Goal: Entertainment & Leisure: Consume media (video, audio)

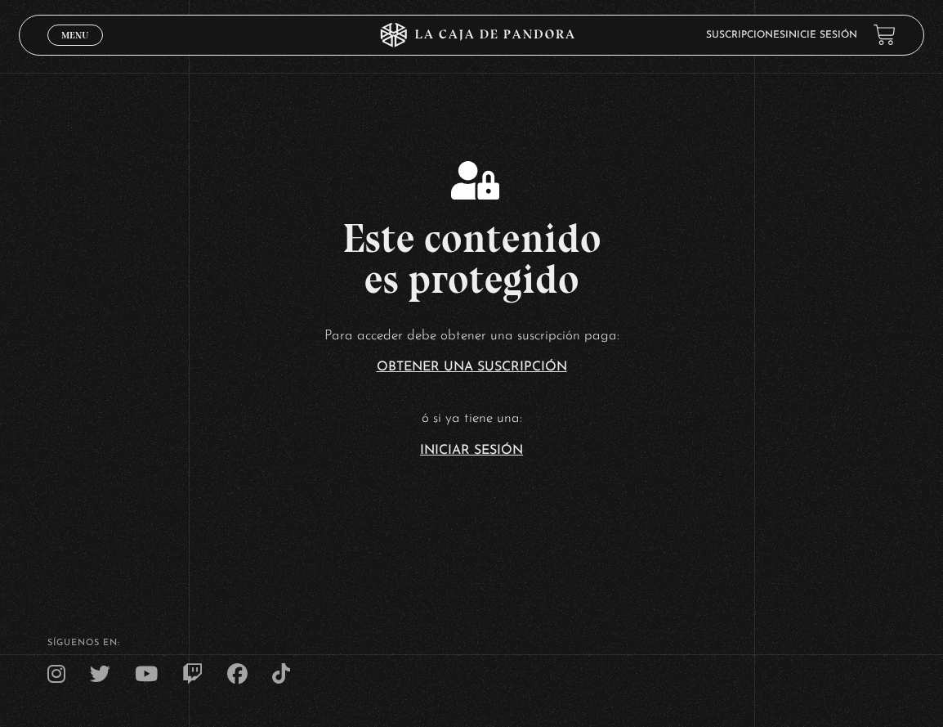
drag, startPoint x: 462, startPoint y: 370, endPoint x: 461, endPoint y: 477, distance: 106.3
click at [461, 477] on section "Este contenido es protegido Para acceder debe obtener una suscripción paga: Obt…" at bounding box center [471, 290] width 943 height 581
click at [464, 450] on link "Iniciar Sesión" at bounding box center [471, 450] width 103 height 13
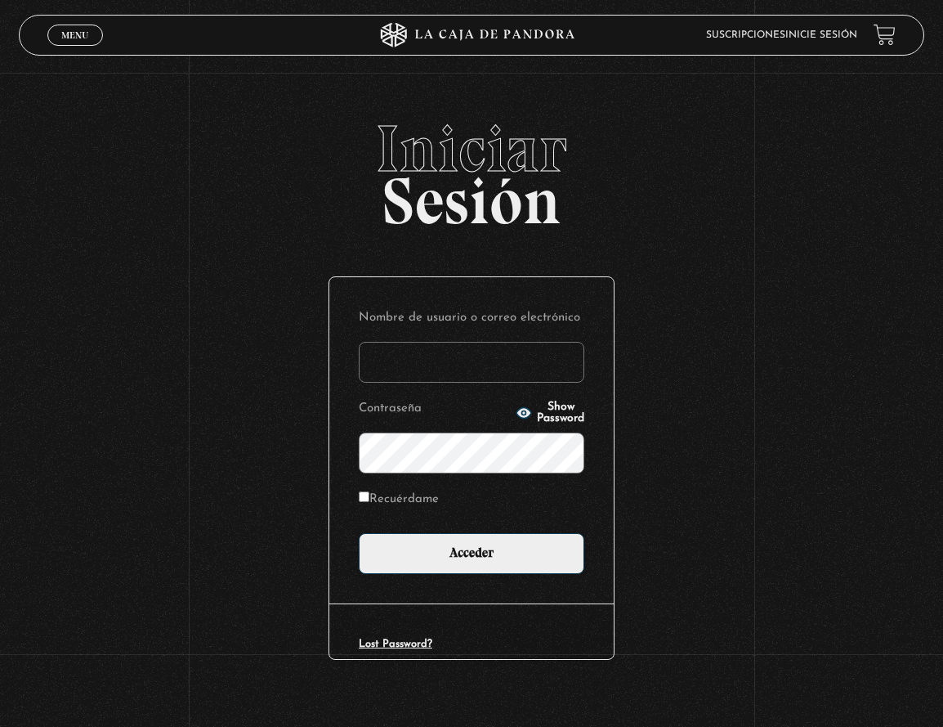
type input "indirastudnicki@gmail.com"
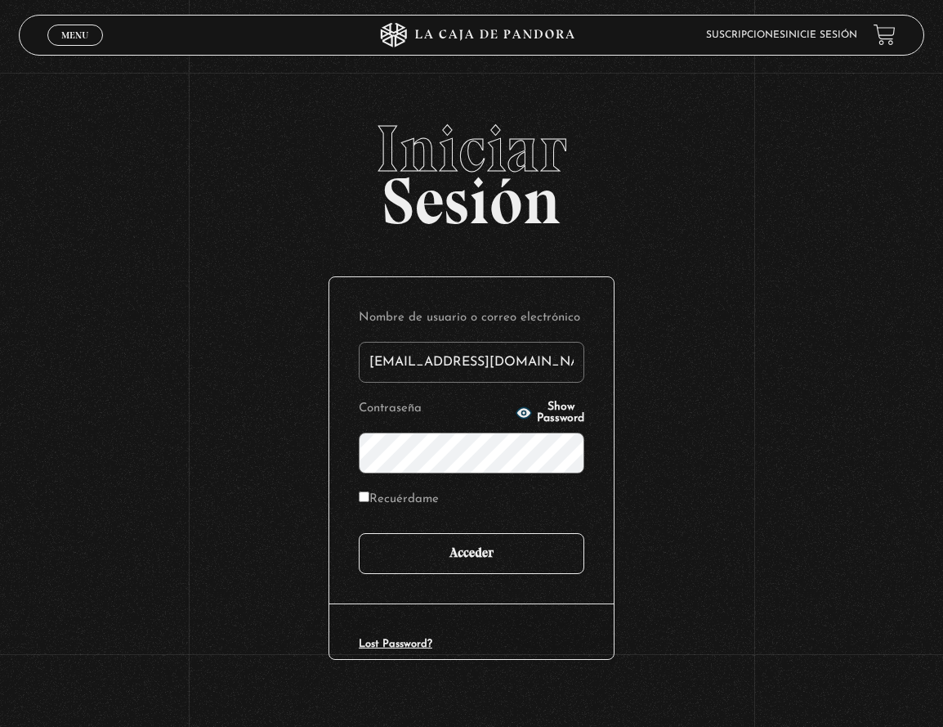
click at [450, 566] on input "Acceder" at bounding box center [472, 553] width 226 height 41
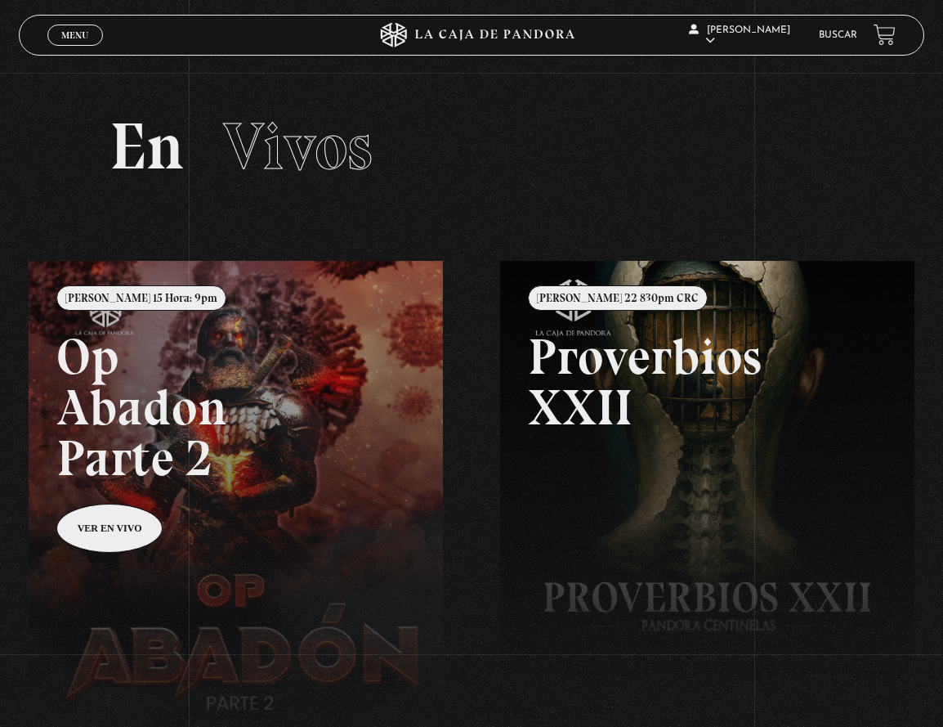
click at [94, 43] on link "Menu Cerrar" at bounding box center [75, 35] width 56 height 21
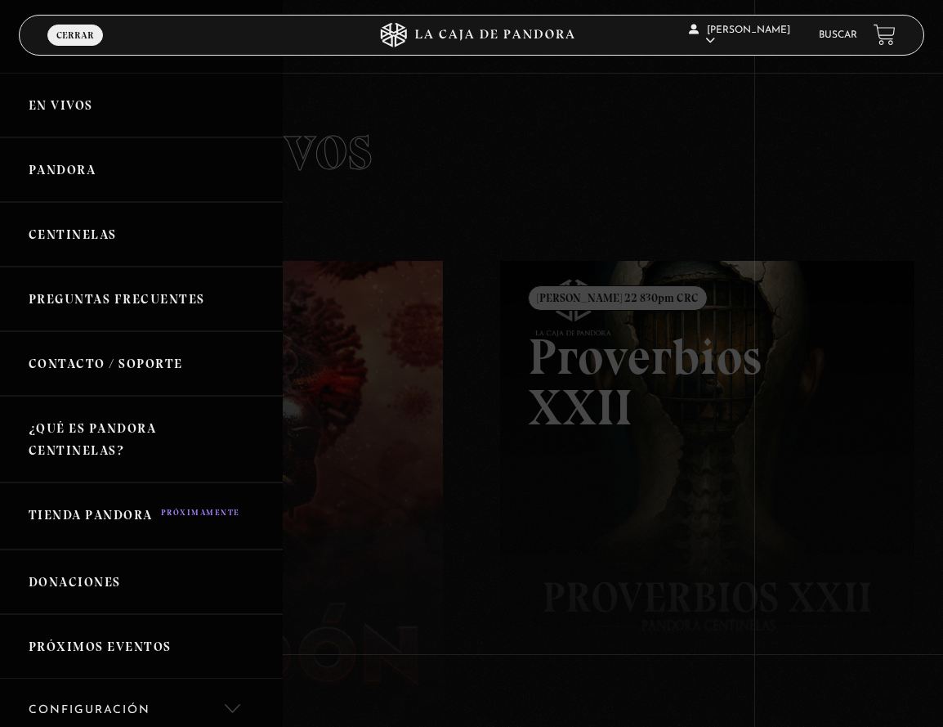
click at [128, 224] on link "Centinelas" at bounding box center [141, 234] width 283 height 65
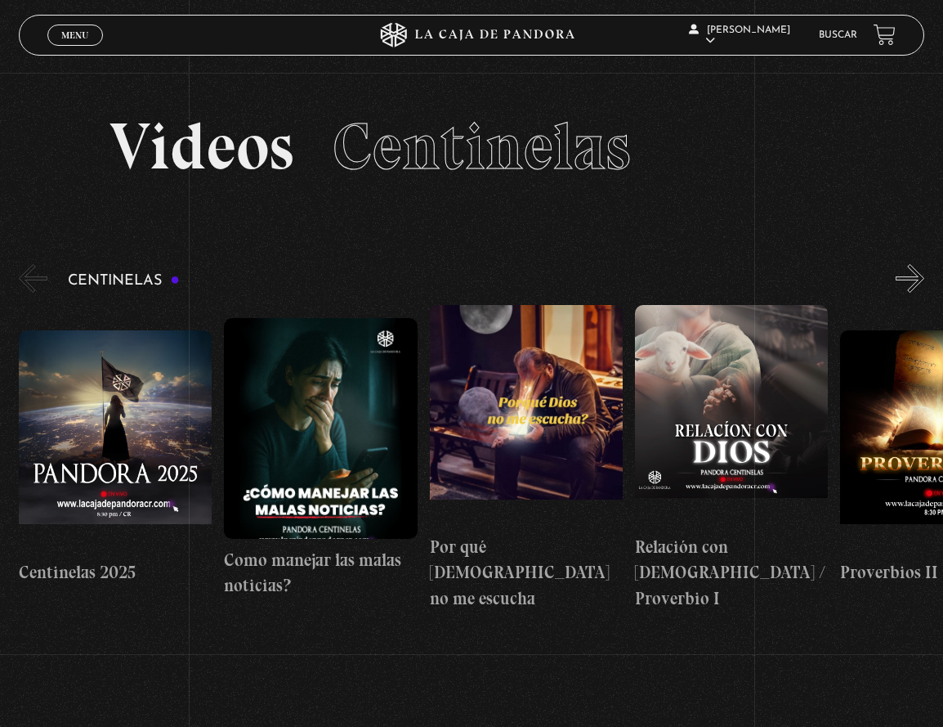
click at [911, 287] on button "»" at bounding box center [910, 278] width 29 height 29
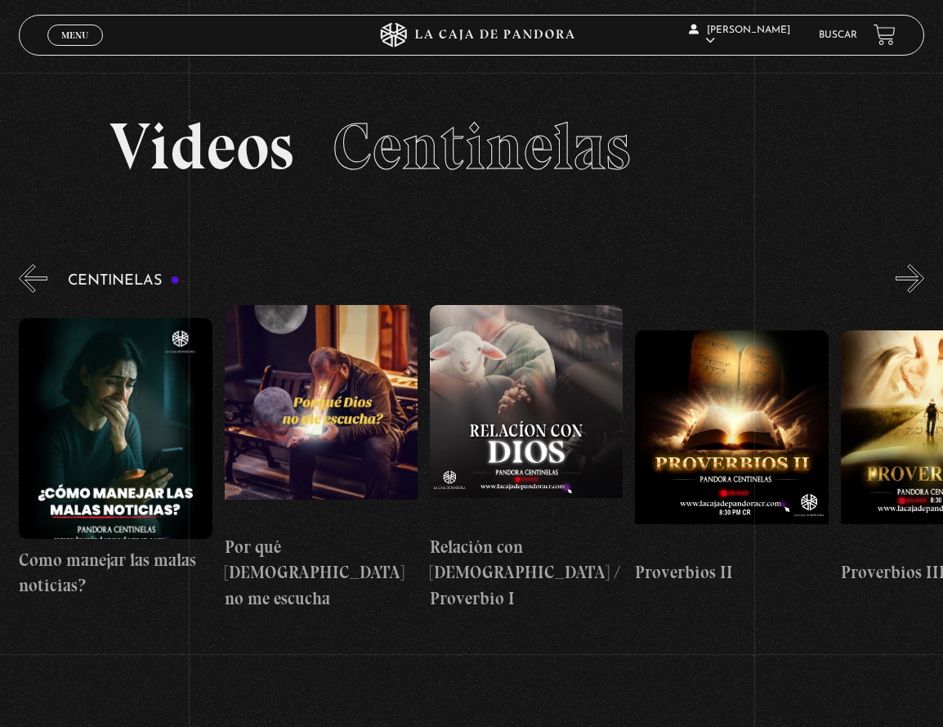
click at [912, 275] on button "»" at bounding box center [910, 278] width 29 height 29
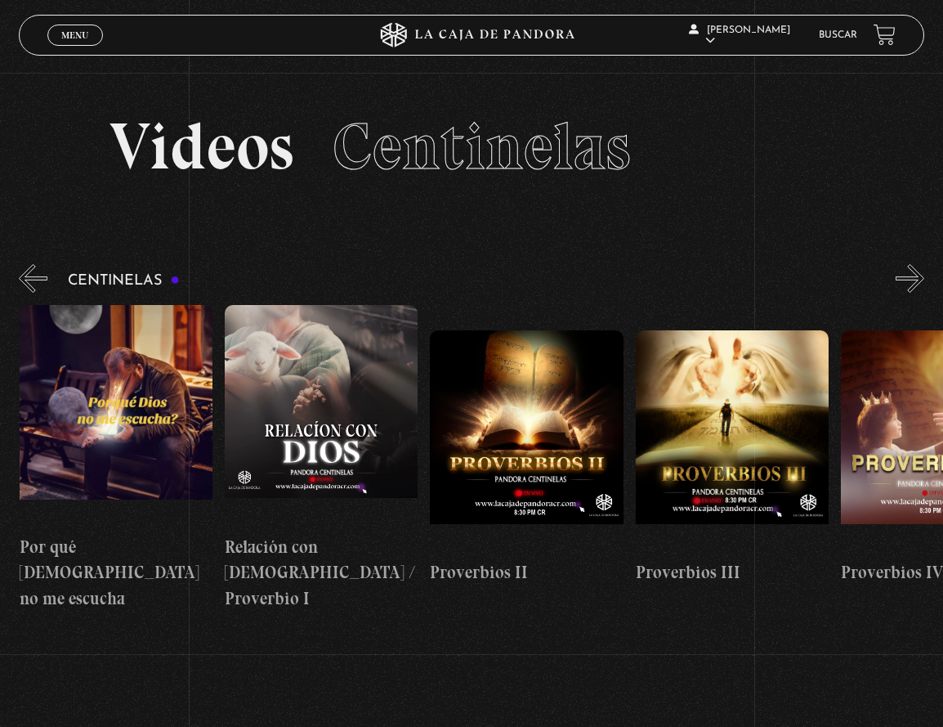
scroll to position [0, 410]
click at [917, 281] on button "»" at bounding box center [910, 278] width 29 height 29
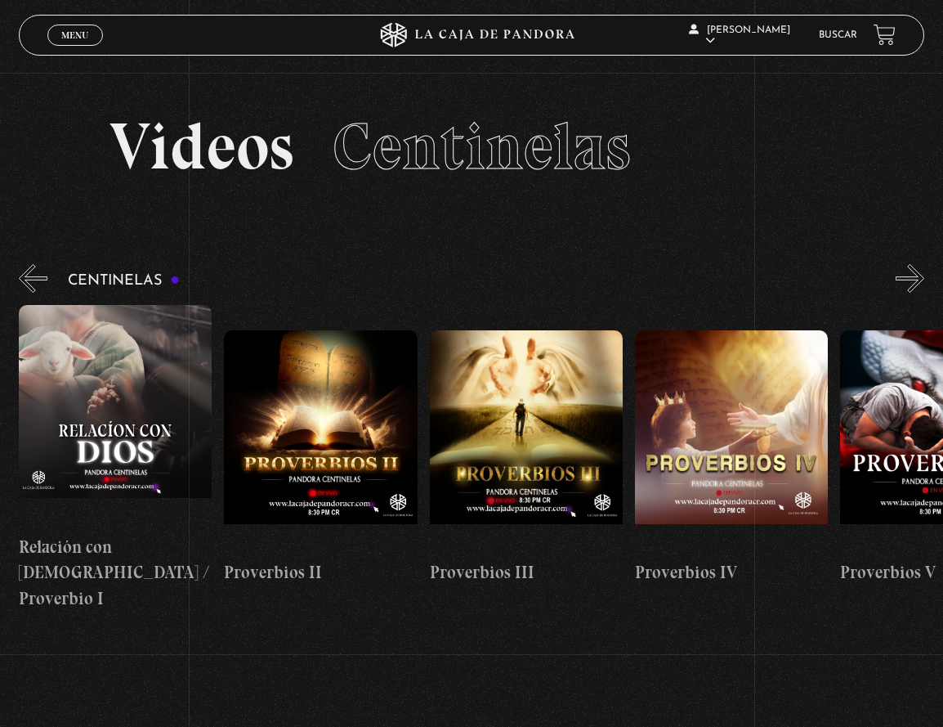
click at [917, 282] on button "»" at bounding box center [910, 278] width 29 height 29
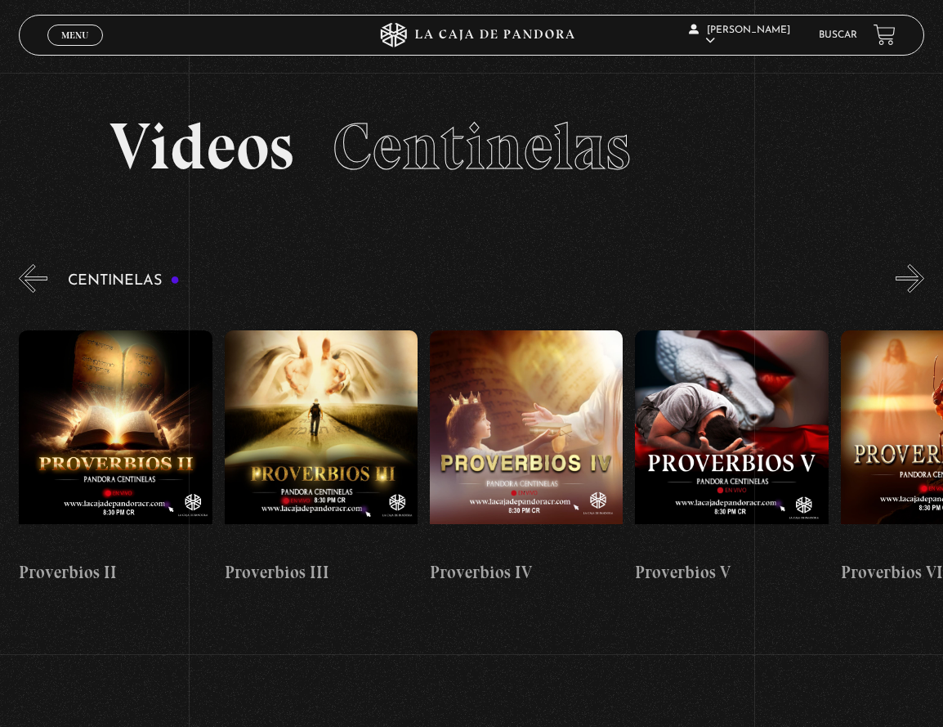
click at [917, 283] on button "»" at bounding box center [910, 278] width 29 height 29
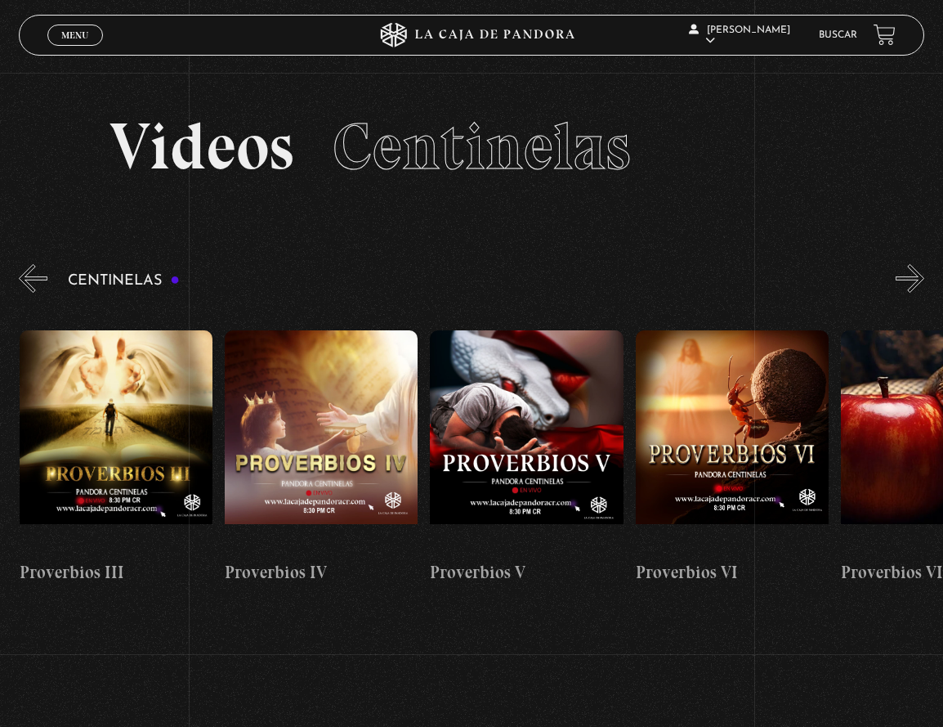
click at [917, 283] on button "»" at bounding box center [910, 278] width 29 height 29
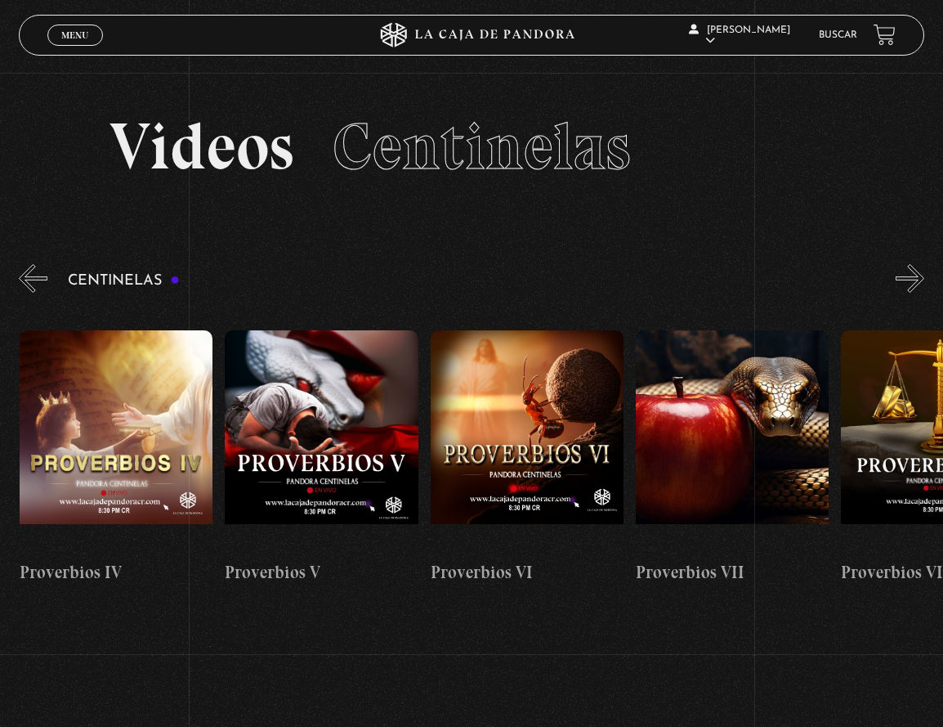
click at [917, 283] on button "»" at bounding box center [910, 278] width 29 height 29
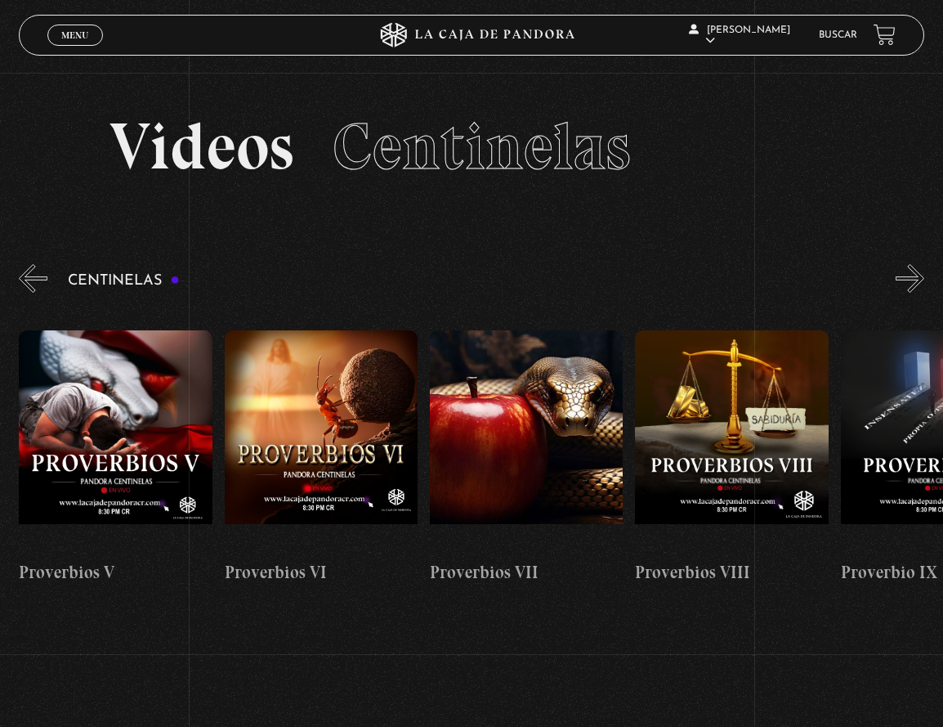
scroll to position [0, 1438]
click at [57, 281] on div "Centinelas" at bounding box center [481, 436] width 925 height 351
click at [46, 280] on button "«" at bounding box center [33, 278] width 29 height 29
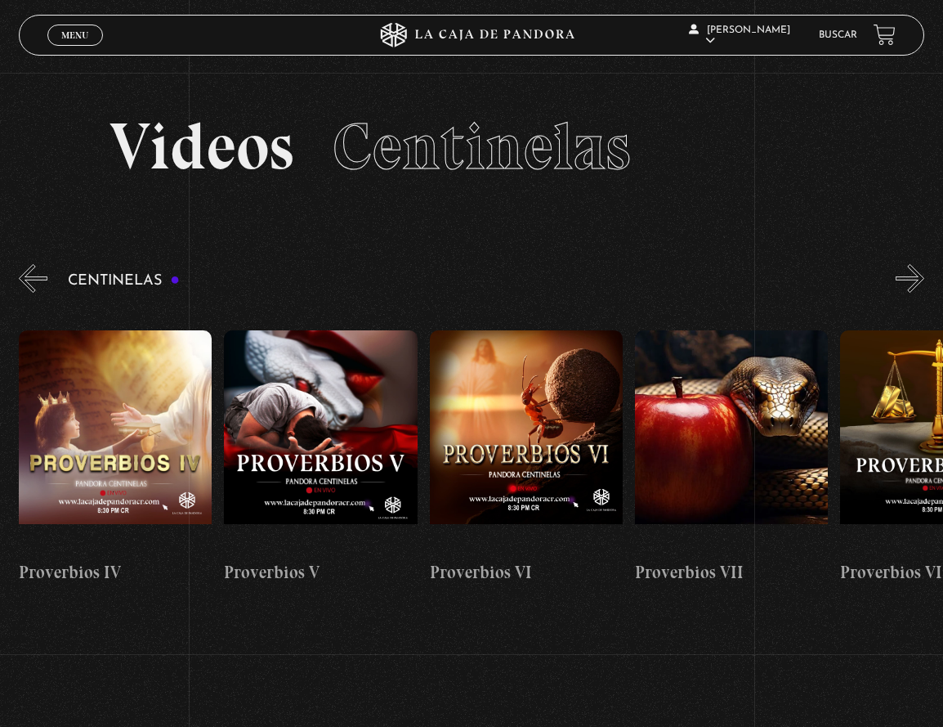
click at [46, 280] on button "«" at bounding box center [33, 278] width 29 height 29
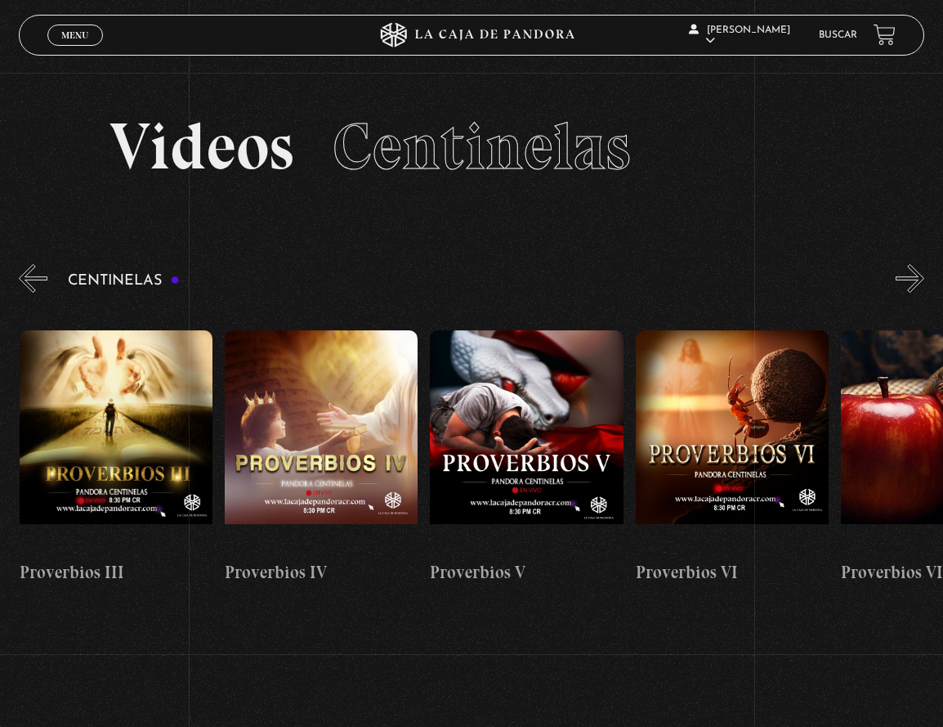
click at [46, 280] on button "«" at bounding box center [33, 278] width 29 height 29
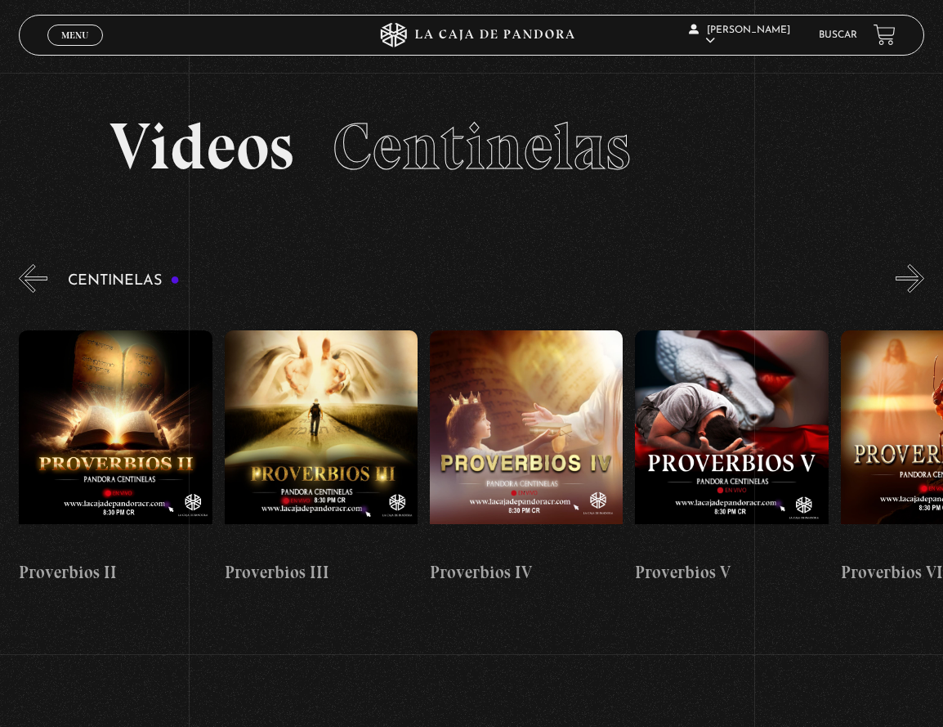
click at [46, 280] on button "«" at bounding box center [33, 278] width 29 height 29
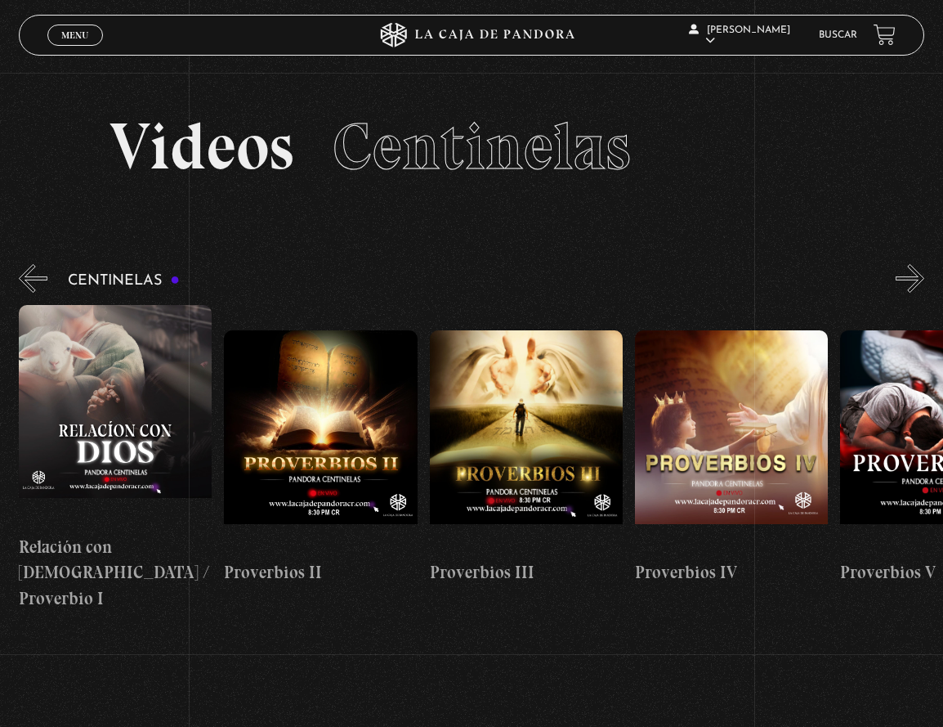
scroll to position [0, 616]
click at [167, 459] on figure at bounding box center [115, 415] width 193 height 221
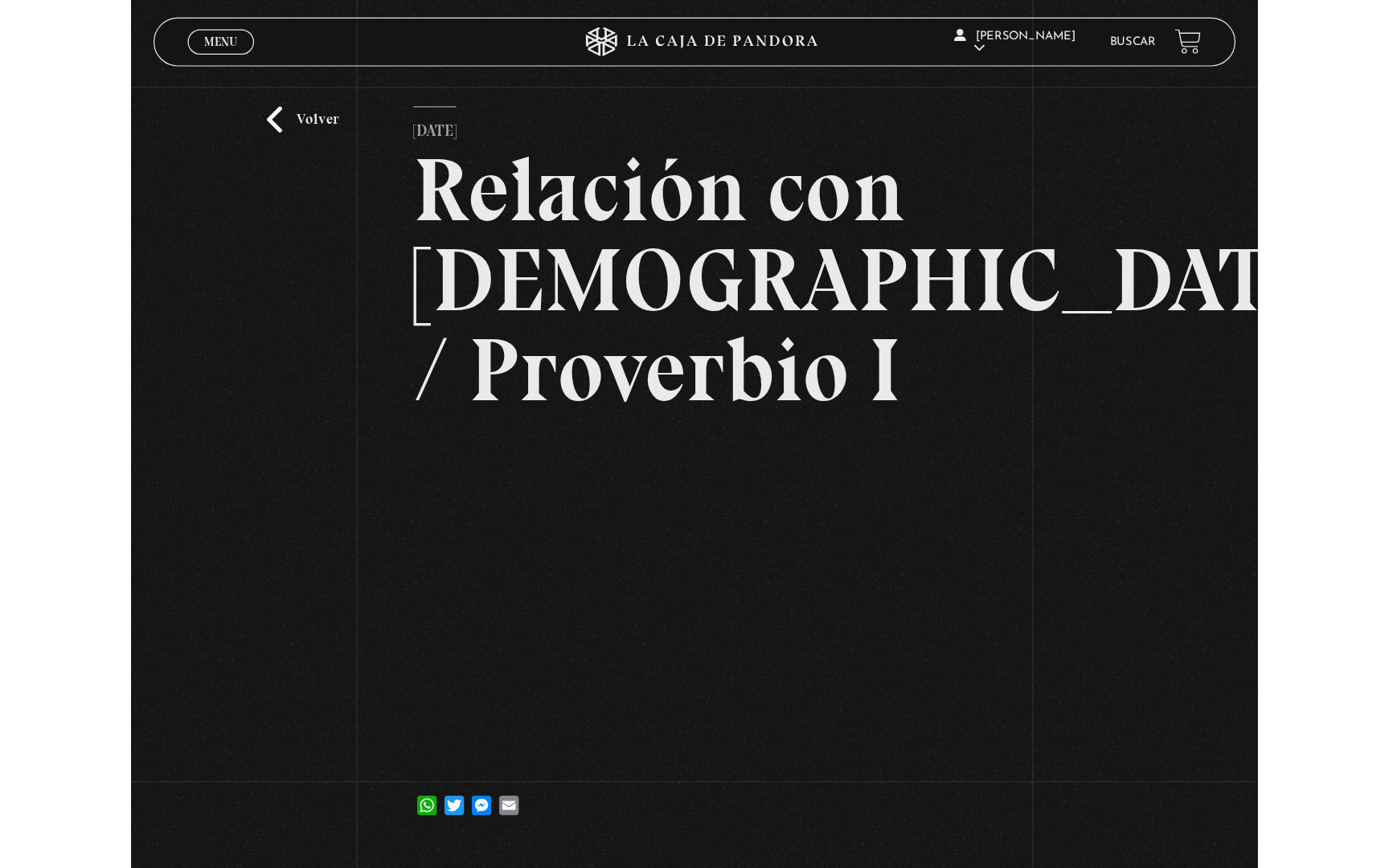
scroll to position [72, 0]
